Goal: Contribute content

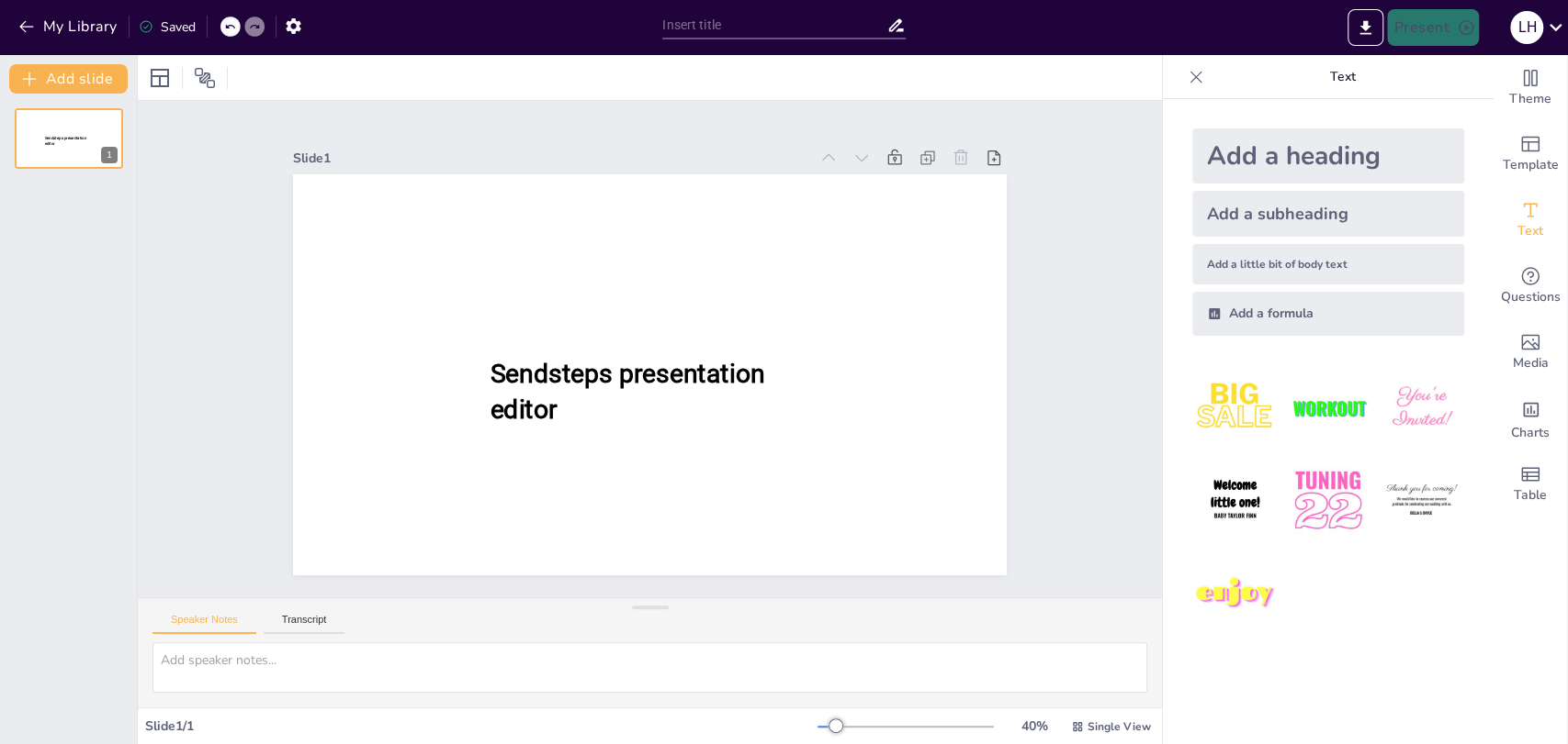
scroll to position [429, 0]
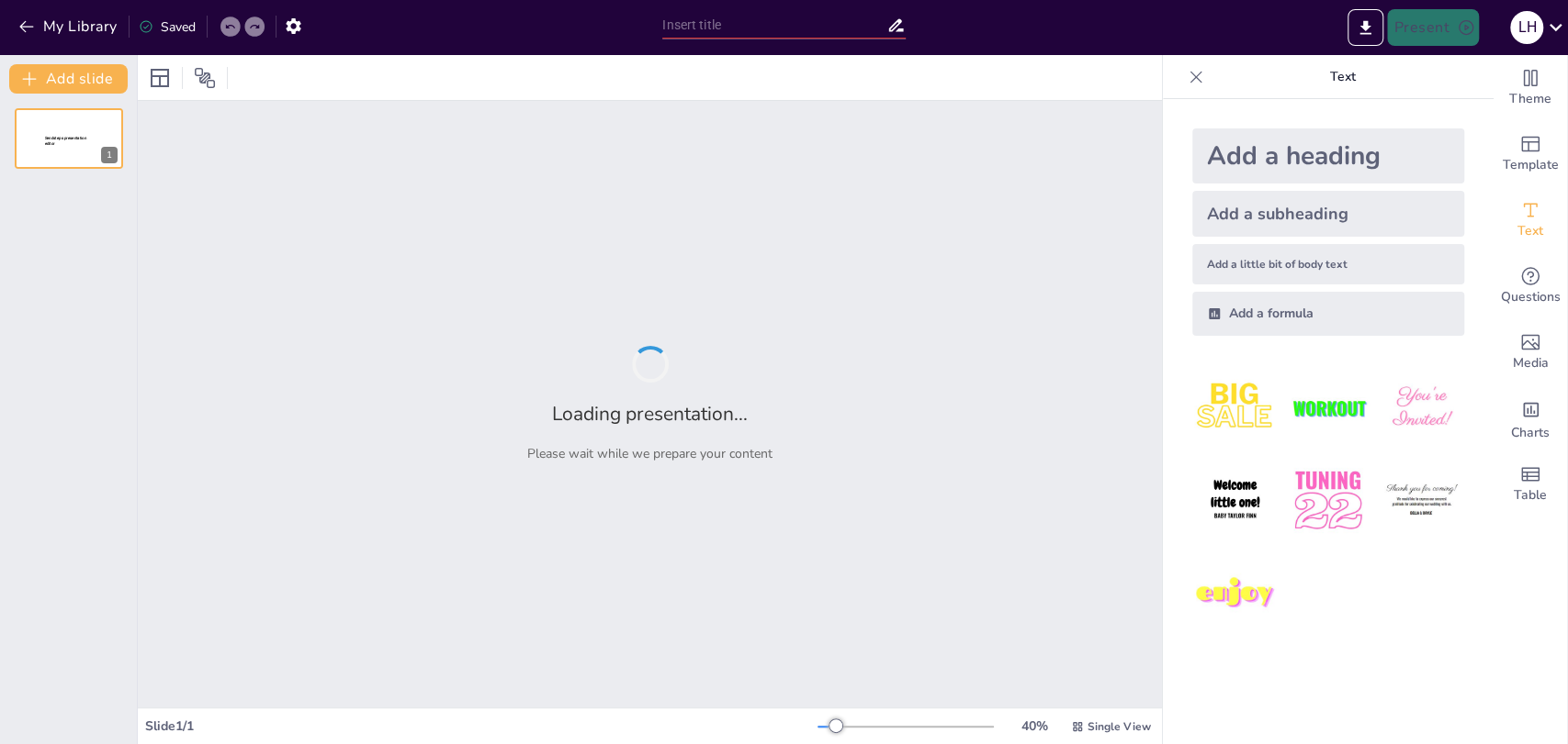
type input "Estrategias de Investigación en Educación Física: Un Análisis de Modalidades"
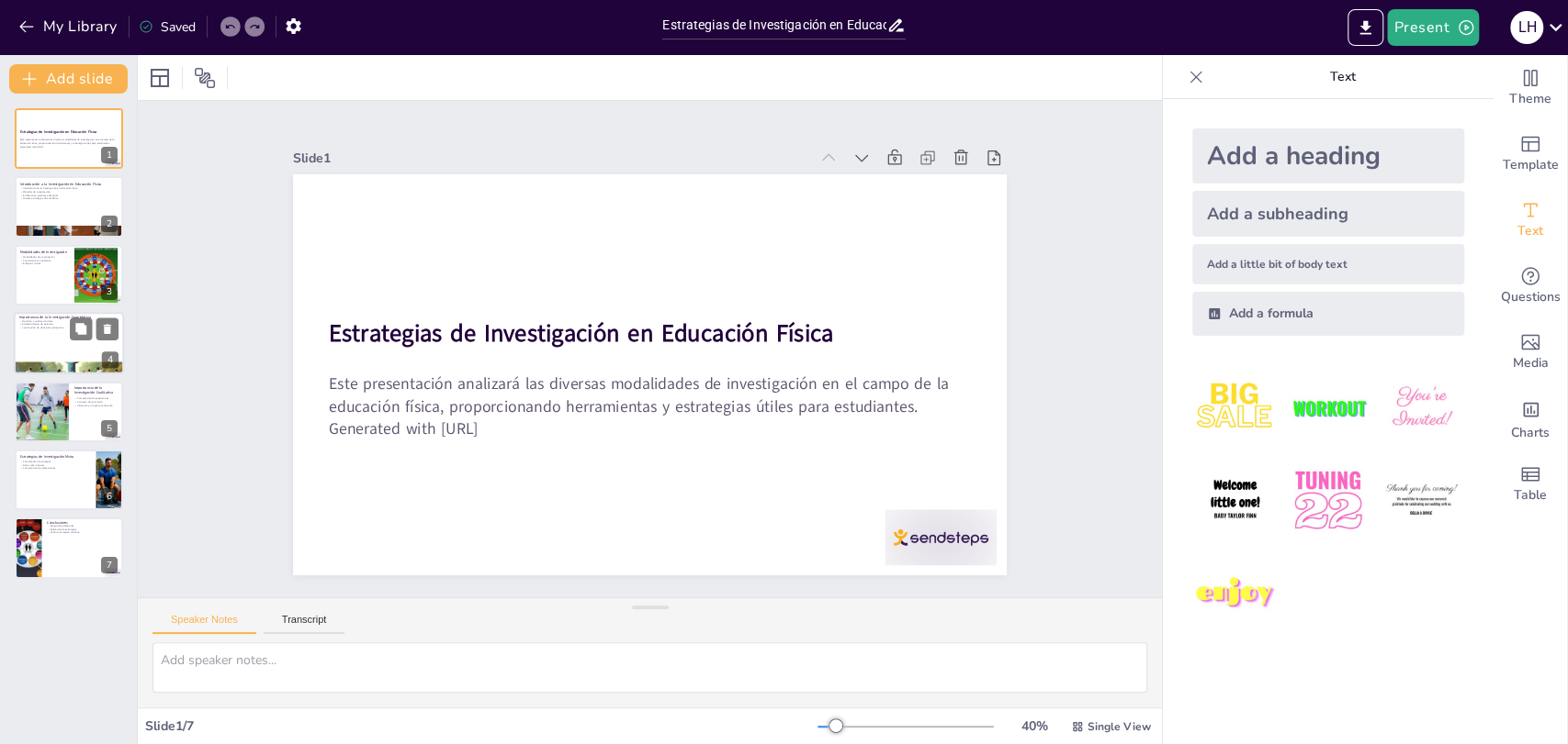
click at [70, 367] on div at bounding box center [68, 369] width 110 height 63
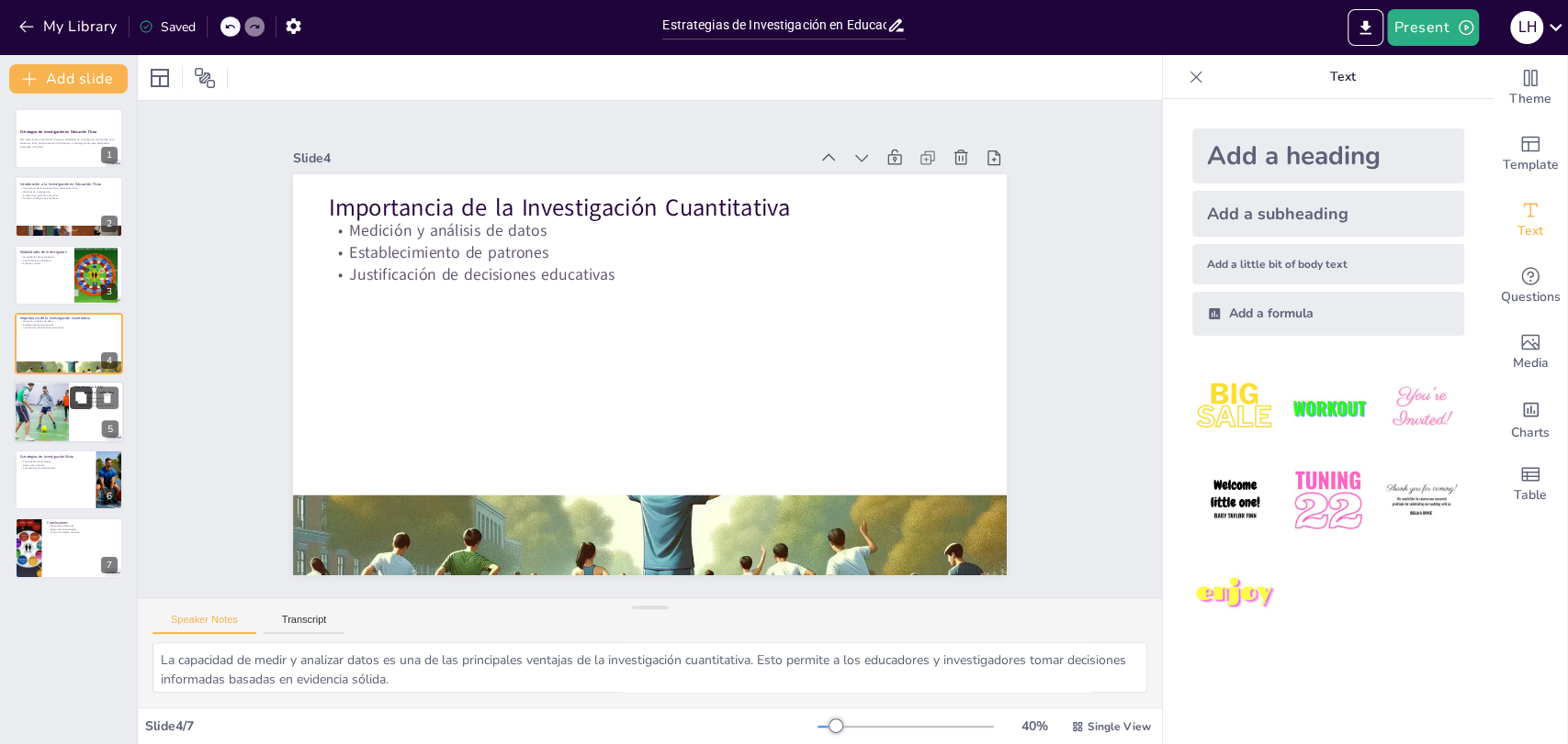
click at [88, 391] on button at bounding box center [81, 397] width 22 height 22
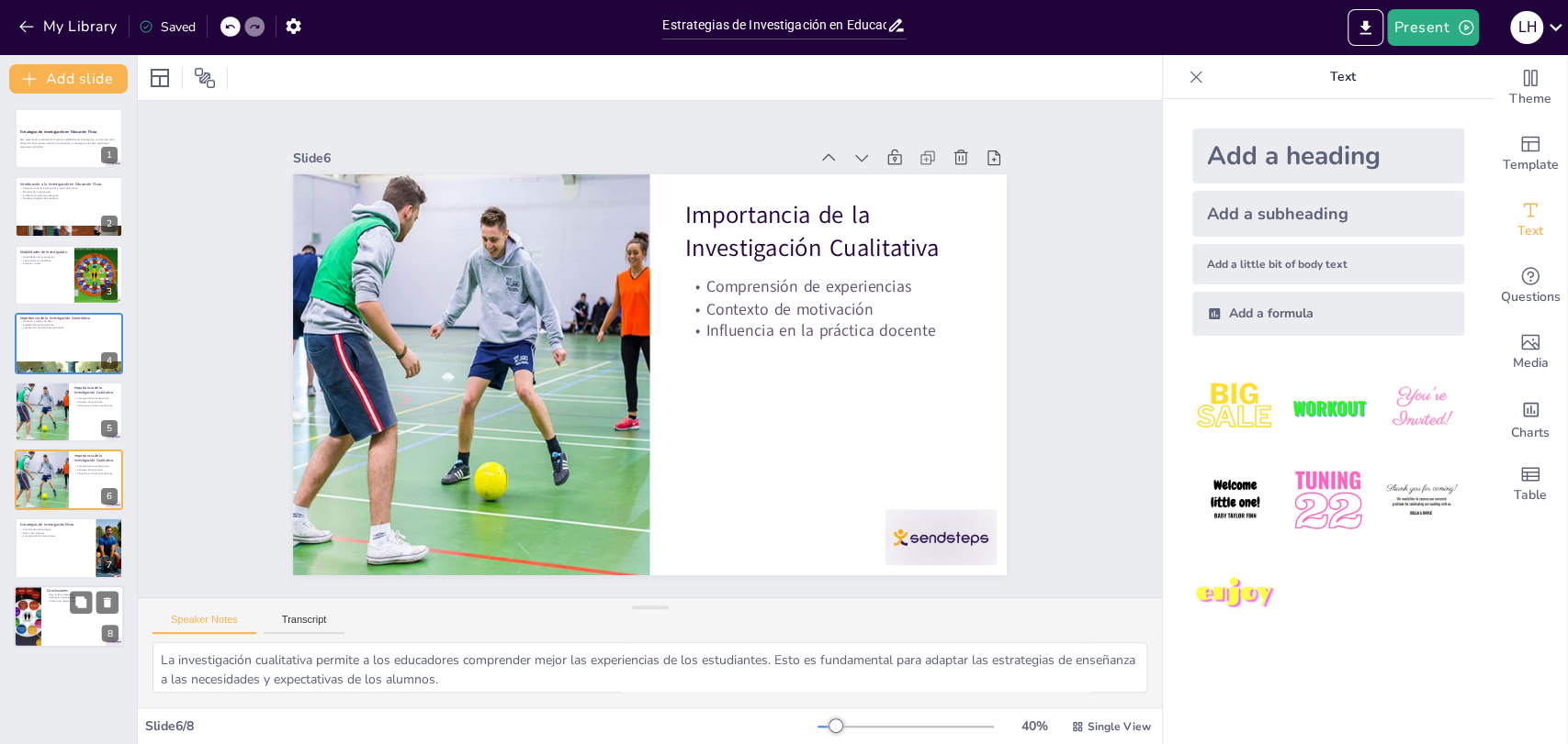
click at [58, 597] on div "Desarrollo profesional Aplicación de estrategias Cultura de mejora continua" at bounding box center [82, 598] width 71 height 10
type textarea "La investigación es clave para el desarrollo profesional de los educadores en e…"
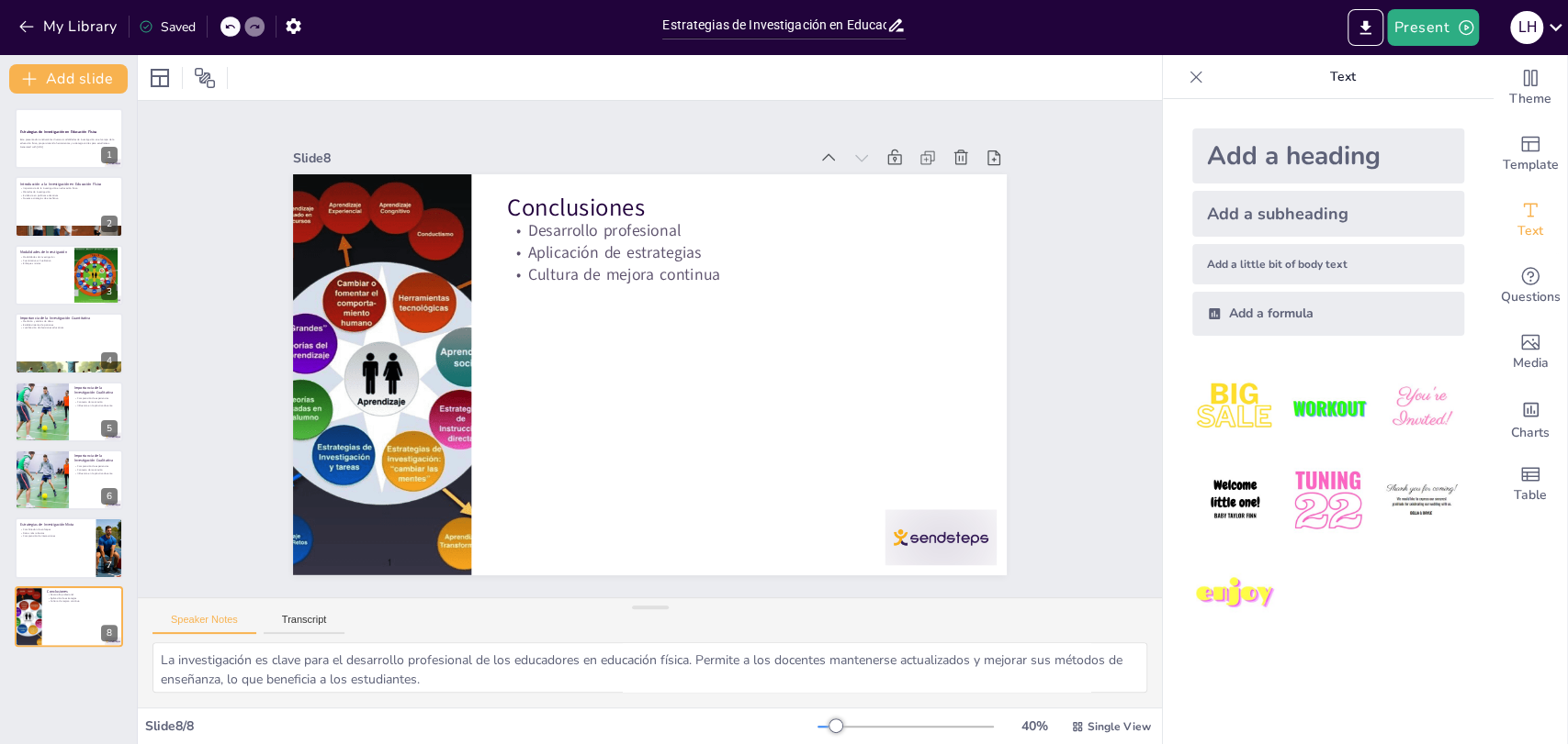
click at [1221, 406] on img at bounding box center [1235, 408] width 85 height 85
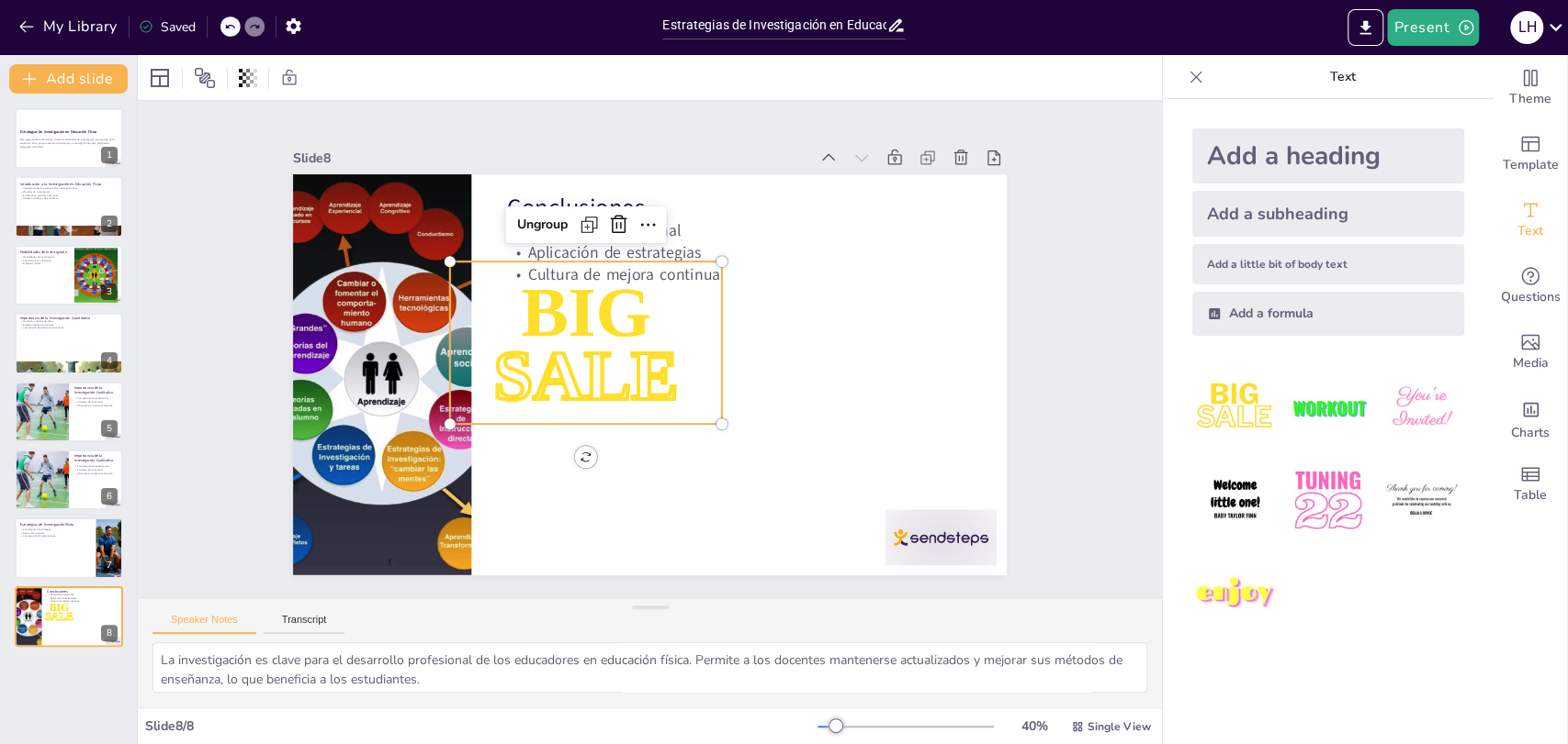
click at [1263, 398] on div at bounding box center [1328, 501] width 302 height 301
click at [1332, 416] on img at bounding box center [1327, 408] width 85 height 85
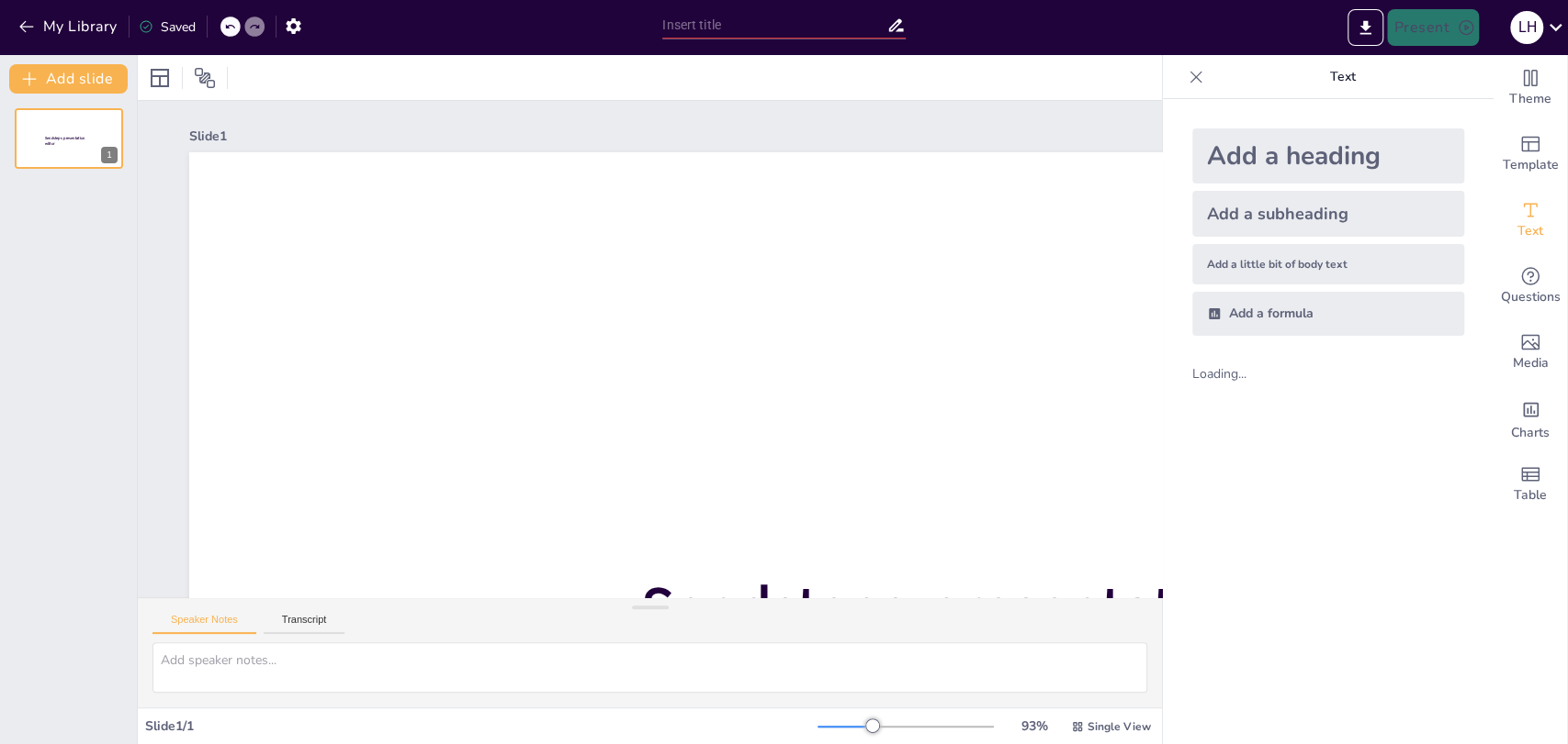
scroll to position [0, 0]
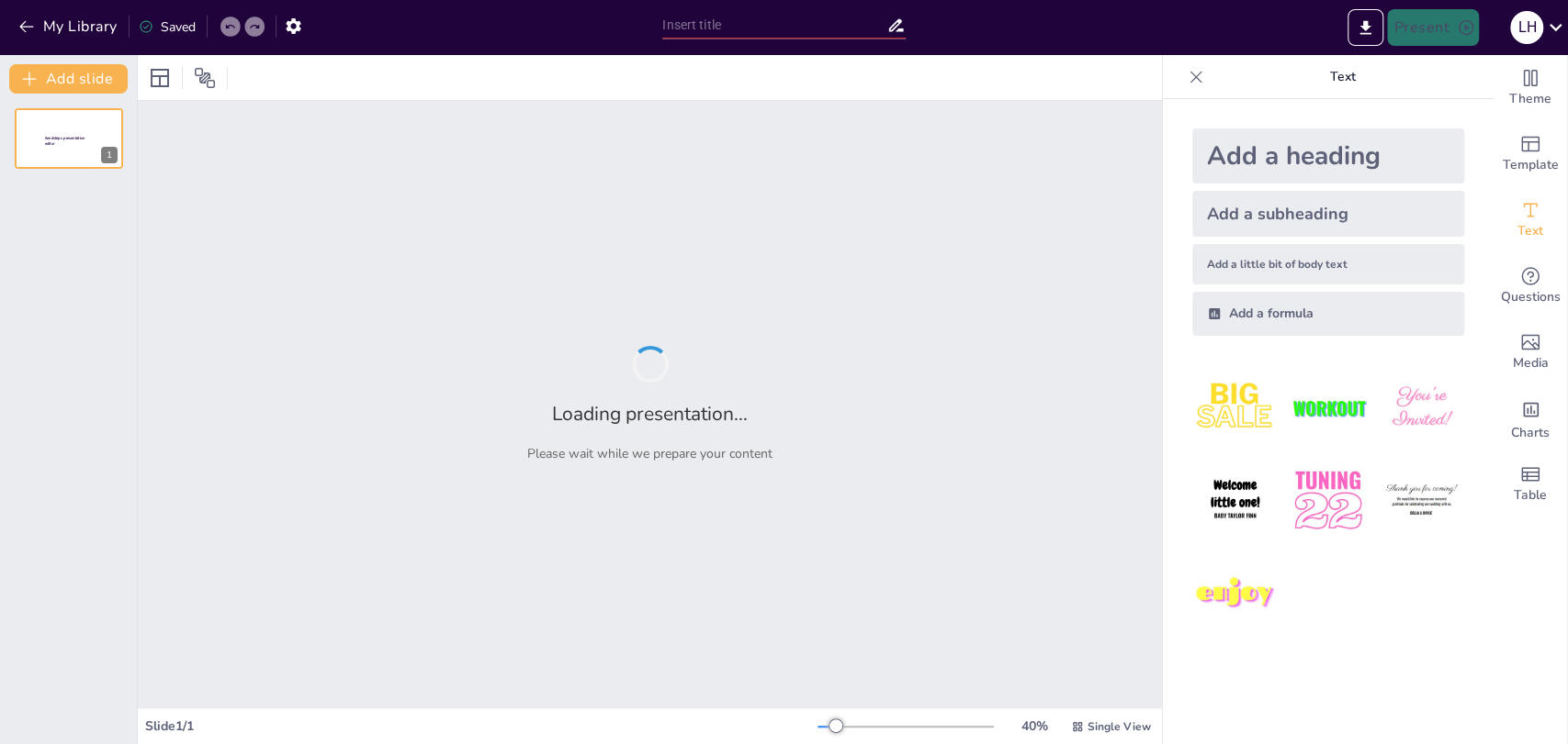
type input "Estrategias de Investigación en Educación Física: Un Análisis de Modalidades"
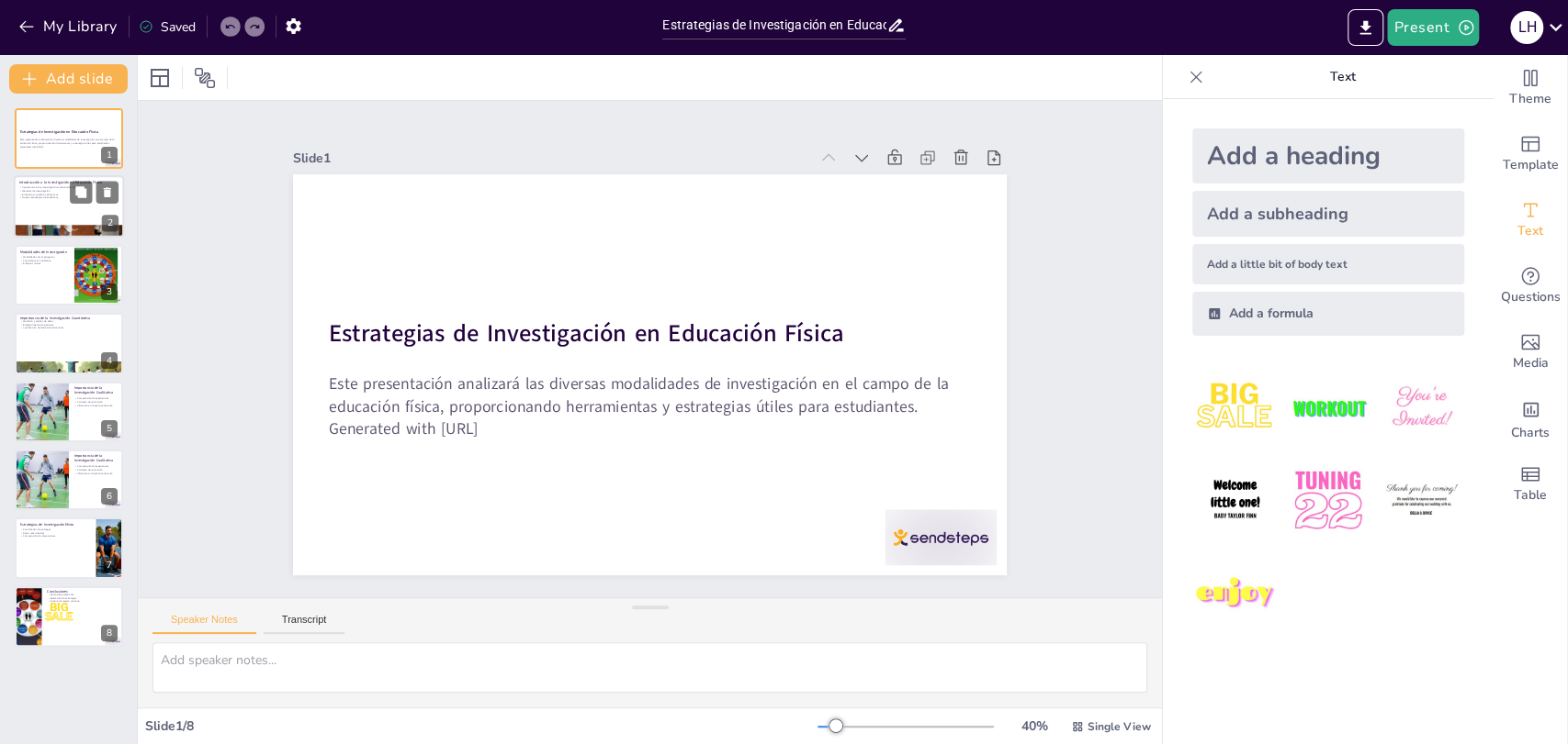
click at [16, 212] on div at bounding box center [68, 207] width 110 height 62
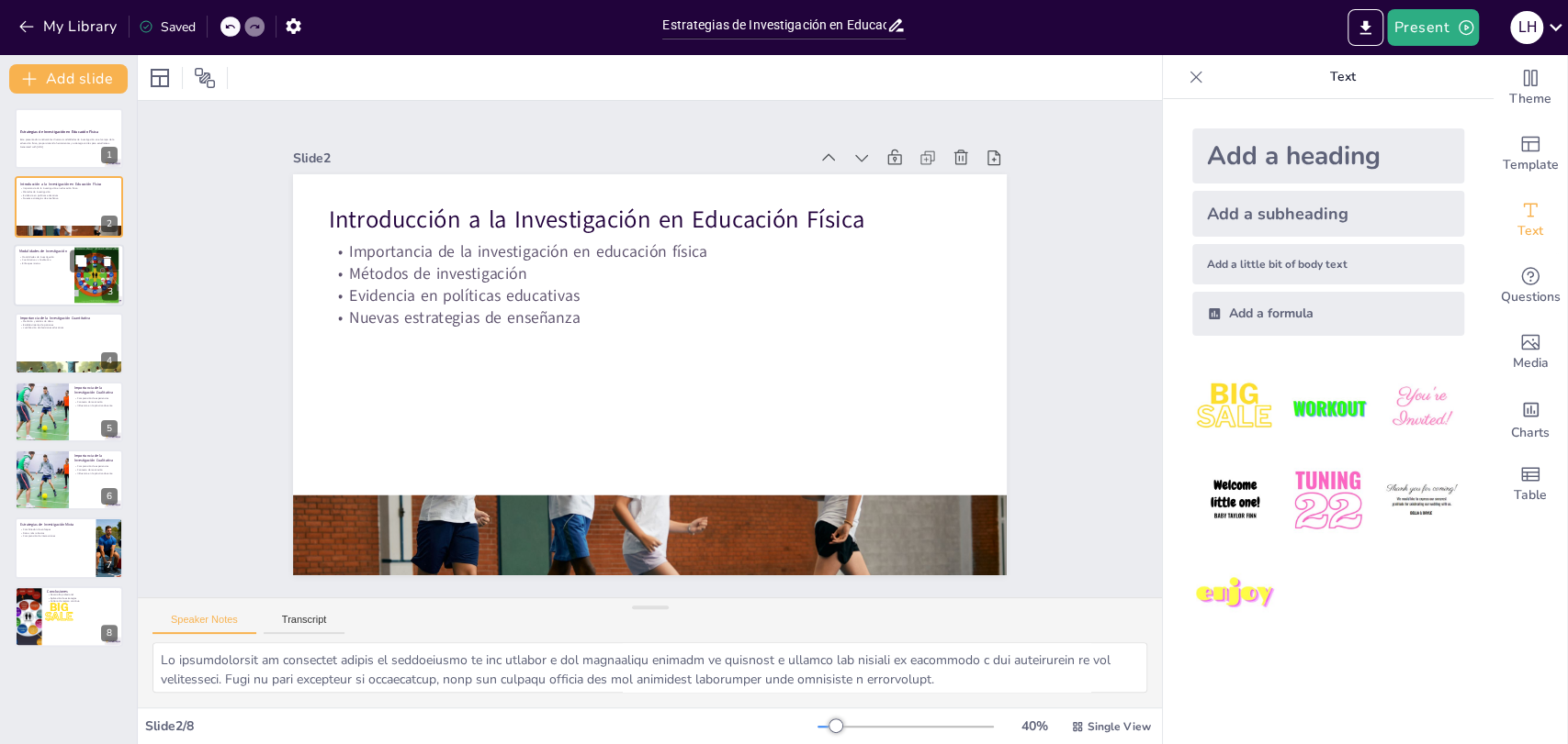
click at [47, 271] on div at bounding box center [68, 275] width 110 height 62
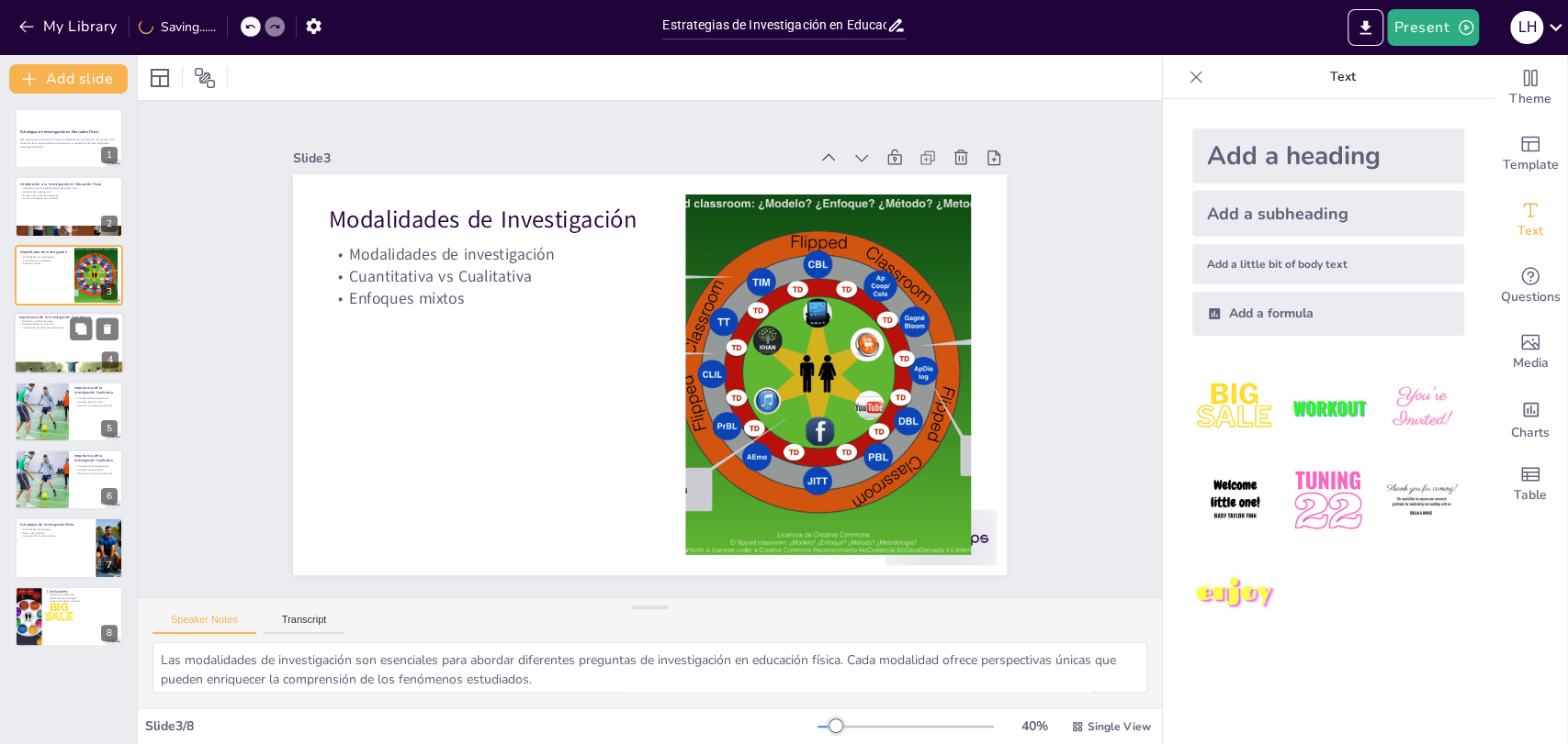
click at [44, 329] on p "Justificación de decisiones educativas" at bounding box center [69, 329] width 99 height 4
type textarea "La capacidad de medir y analizar datos es una de las principales ventajas de la…"
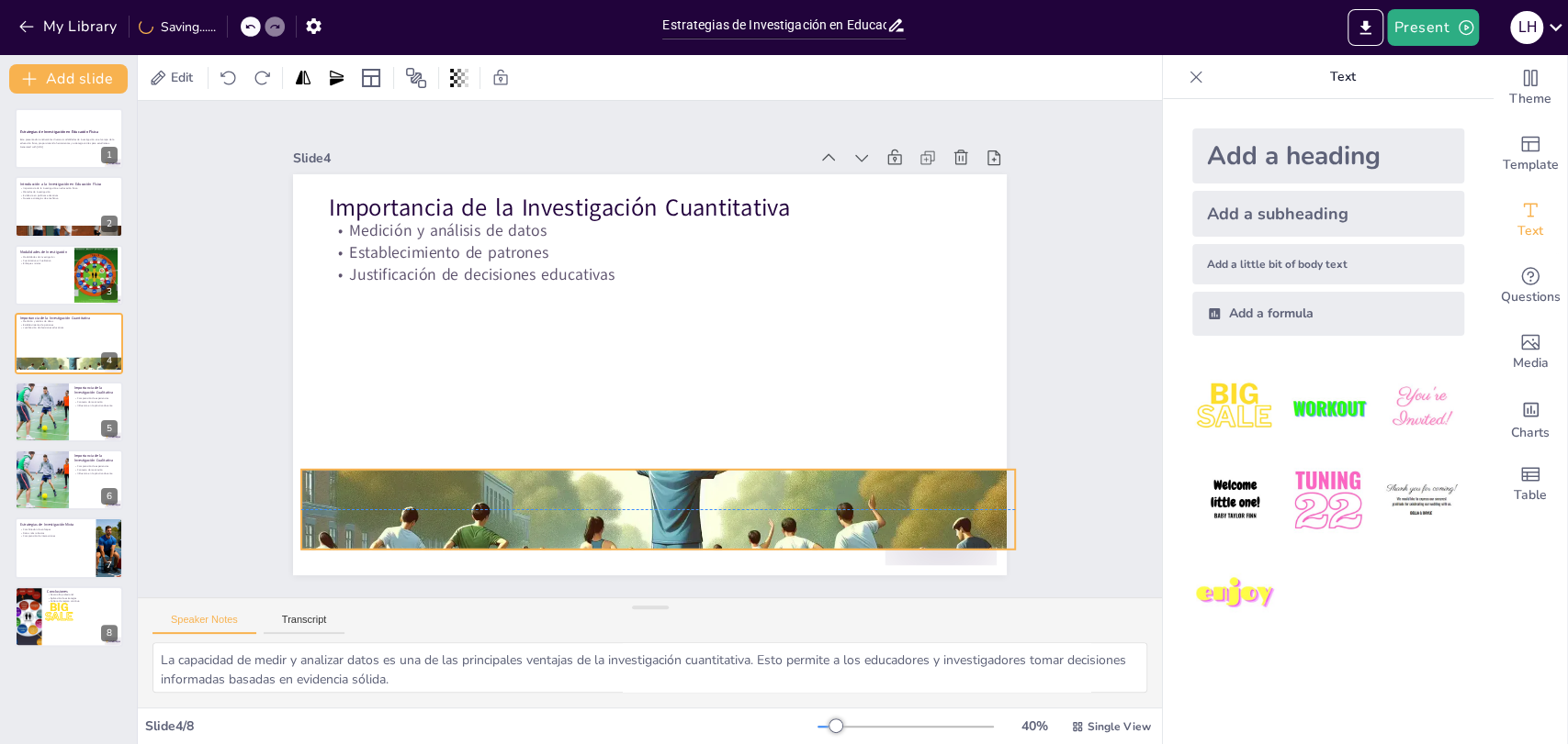
drag, startPoint x: 785, startPoint y: 498, endPoint x: 794, endPoint y: 481, distance: 19.2
click at [794, 481] on div at bounding box center [738, 213] width 817 height 748
